Goal: Transaction & Acquisition: Purchase product/service

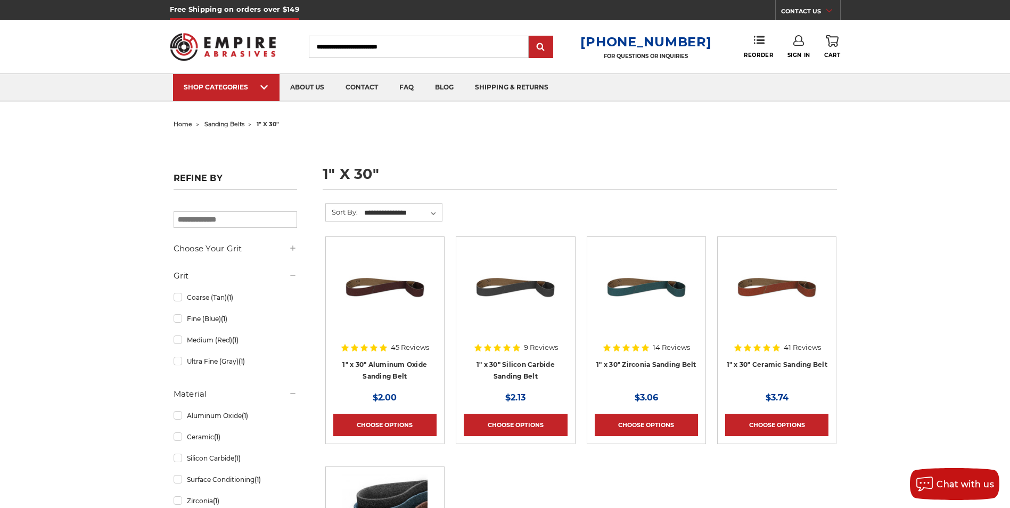
click at [232, 123] on span "sanding belts" at bounding box center [224, 123] width 40 height 7
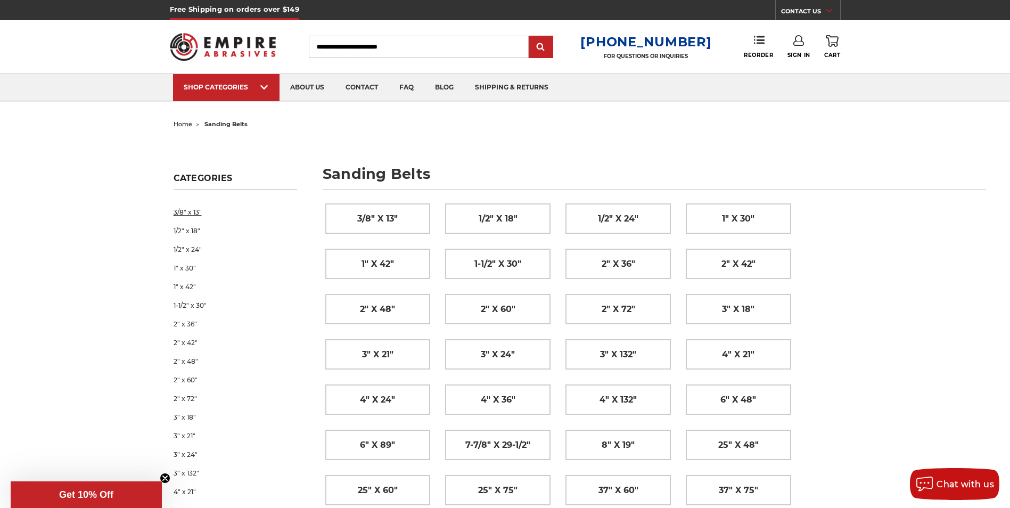
click at [184, 213] on link "3/8" x 13"" at bounding box center [236, 212] width 124 height 19
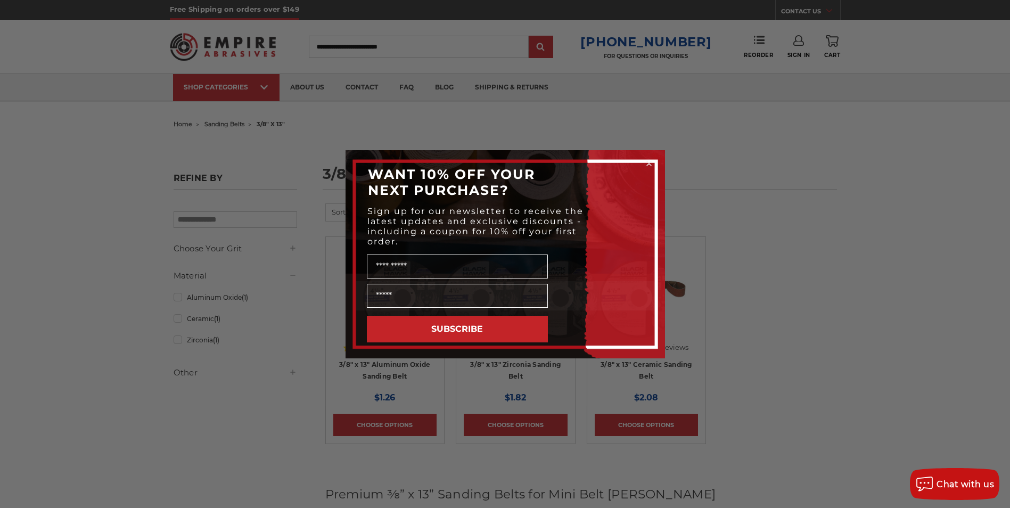
click at [647, 162] on icon "Close dialog" at bounding box center [649, 163] width 4 height 4
